Goal: Information Seeking & Learning: Check status

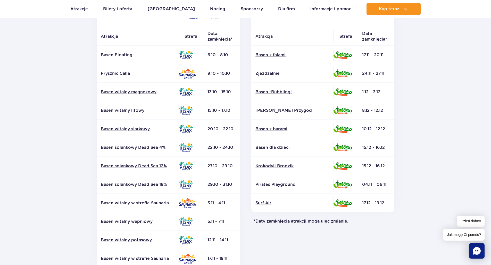
scroll to position [103, 0]
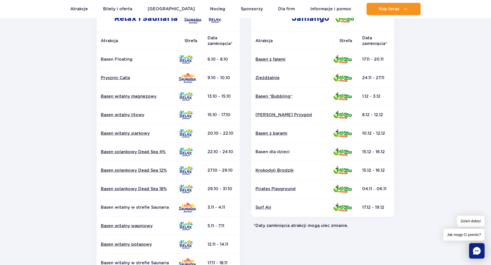
drag, startPoint x: 232, startPoint y: 191, endPoint x: 202, endPoint y: 88, distance: 107.0
click at [202, 88] on tbody "Basen Floating 6.10 - 8.10" at bounding box center [168, 161] width 143 height 222
click at [211, 83] on td "9.10 - 10.10" at bounding box center [221, 78] width 36 height 19
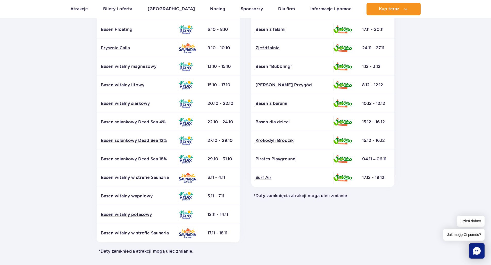
scroll to position [129, 0]
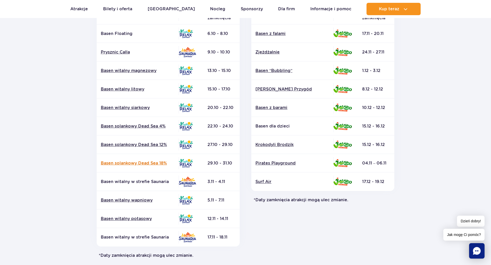
click at [123, 162] on link "Basen solankowy Dead Sea 18%" at bounding box center [138, 164] width 74 height 6
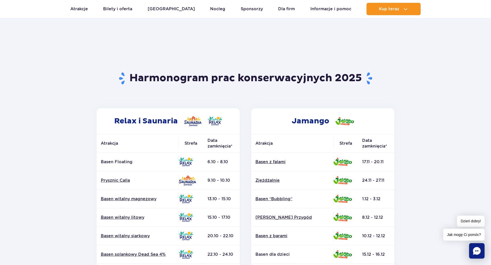
scroll to position [0, 0]
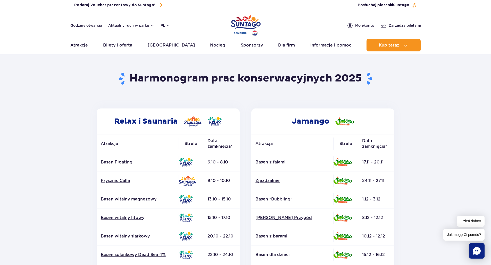
click at [242, 22] on img "Park of Poland" at bounding box center [245, 26] width 30 height 24
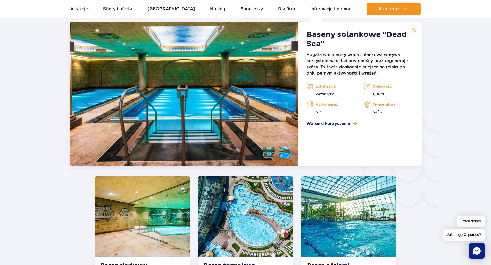
scroll to position [762, 0]
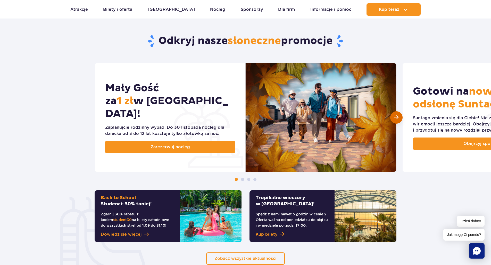
click at [396, 115] on span "Następny slajd" at bounding box center [396, 117] width 4 height 5
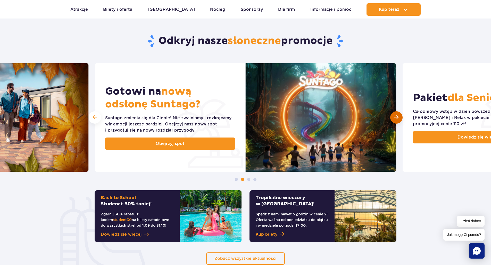
click at [396, 115] on span "Następny slajd" at bounding box center [396, 117] width 4 height 5
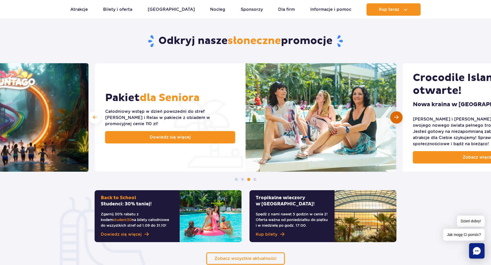
click at [396, 115] on span "Następny slajd" at bounding box center [396, 117] width 4 height 5
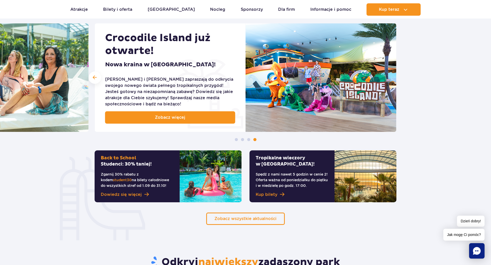
scroll to position [283, 0]
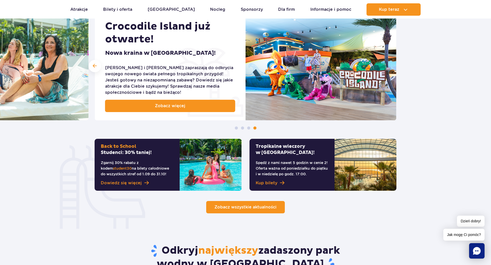
click at [269, 208] on span "Zobacz wszystkie aktualności" at bounding box center [245, 207] width 62 height 5
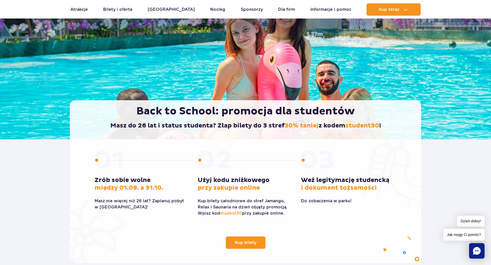
scroll to position [26, 0]
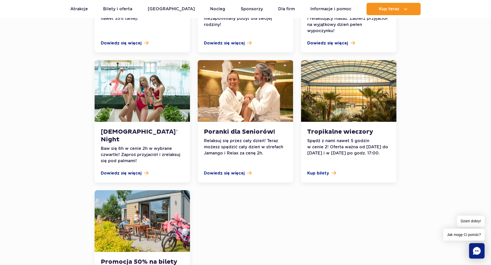
scroll to position [489, 0]
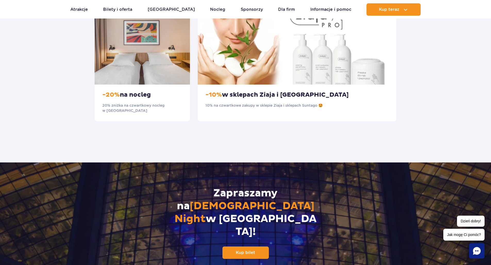
scroll to position [618, 0]
